Goal: Navigation & Orientation: Understand site structure

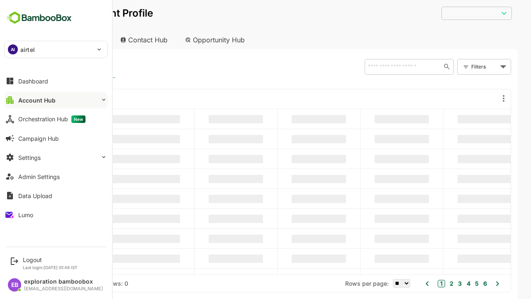
type input "**********"
click at [56, 100] on button "Account Hub" at bounding box center [56, 100] width 104 height 17
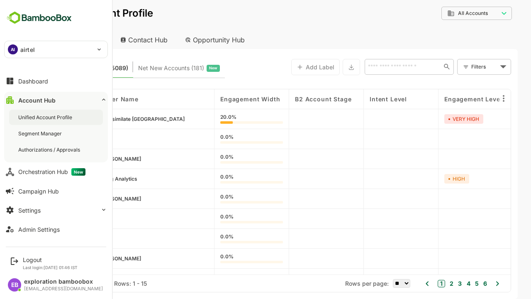
click at [46, 117] on div "Unified Account Profile" at bounding box center [46, 117] width 56 height 7
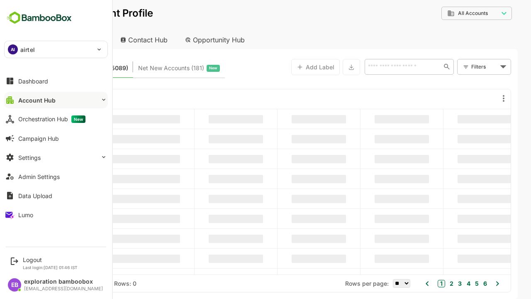
click at [56, 100] on button "Account Hub" at bounding box center [56, 100] width 104 height 17
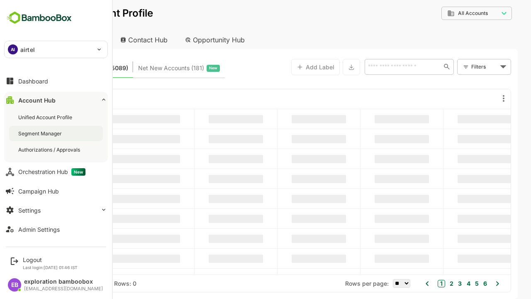
click at [41, 133] on div "Segment Manager" at bounding box center [40, 133] width 45 height 7
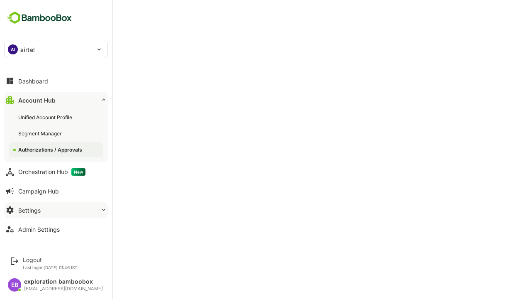
click at [56, 100] on button "Account Hub" at bounding box center [56, 100] width 104 height 17
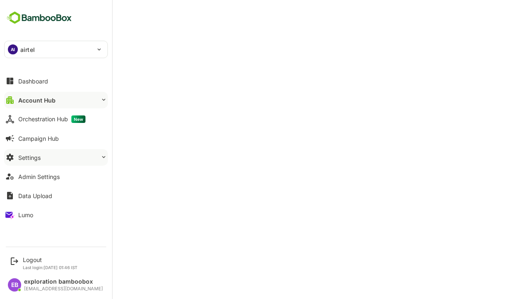
click at [56, 157] on button "Settings" at bounding box center [56, 157] width 104 height 17
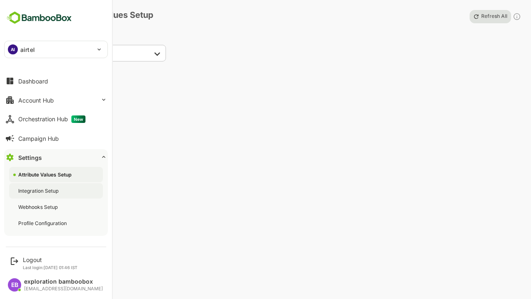
click at [39, 190] on div "Integration Setup" at bounding box center [39, 190] width 42 height 7
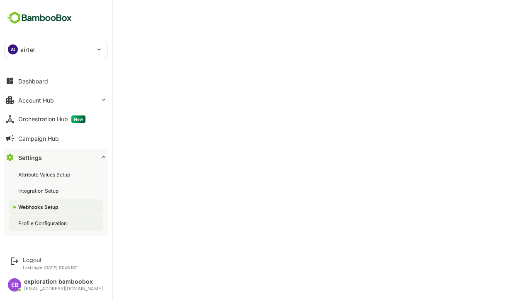
click at [43, 223] on div "Profile Configuration" at bounding box center [43, 222] width 50 height 7
click at [56, 81] on button "Dashboard" at bounding box center [56, 81] width 104 height 17
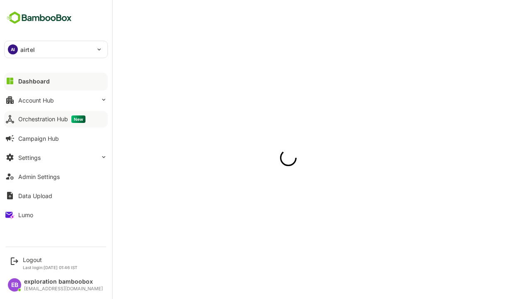
click at [51, 119] on div "Orchestration Hub New" at bounding box center [51, 118] width 67 height 7
click at [38, 138] on div "Campaign Hub" at bounding box center [38, 138] width 41 height 7
click at [39, 176] on div "Admin Settings" at bounding box center [38, 176] width 41 height 7
click at [35, 195] on div "Data Upload" at bounding box center [35, 195] width 34 height 7
